Goal: Check status: Check status

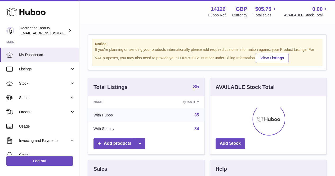
scroll to position [83, 116]
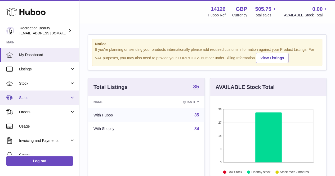
click at [58, 94] on link "Sales" at bounding box center [39, 98] width 79 height 14
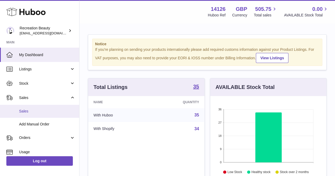
click at [57, 114] on link "Sales" at bounding box center [39, 111] width 79 height 13
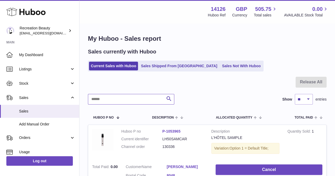
click at [154, 100] on input "text" at bounding box center [131, 99] width 86 height 11
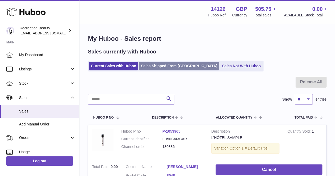
click at [154, 67] on link "Sales Shipped From [GEOGRAPHIC_DATA]" at bounding box center [179, 66] width 80 height 9
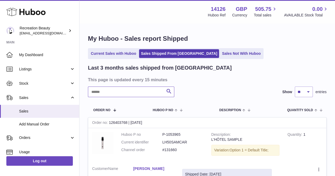
click at [146, 93] on input "text" at bounding box center [131, 92] width 86 height 11
paste input "******"
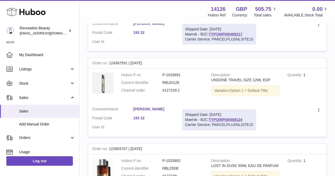
scroll to position [147, 0]
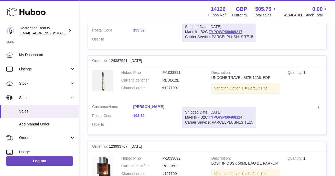
type input "******"
click at [217, 116] on link "TYPQWPI00468124" at bounding box center [226, 117] width 34 height 4
drag, startPoint x: 250, startPoint y: 116, endPoint x: 210, endPoint y: 117, distance: 40.0
click at [210, 117] on div "Shipped Date: 9th Sep 2025 Maersk - B2C: TYPQWPI00468124 Carrier Service: PARCE…" at bounding box center [219, 117] width 74 height 21
copy link "TYPQWPI00468124"
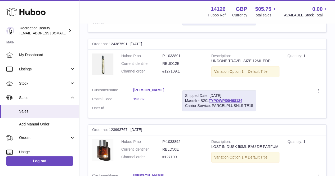
scroll to position [165, 0]
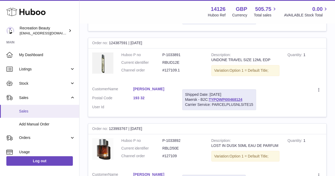
click at [52, 110] on span "Sales" at bounding box center [47, 111] width 56 height 5
